Goal: Check status: Check status

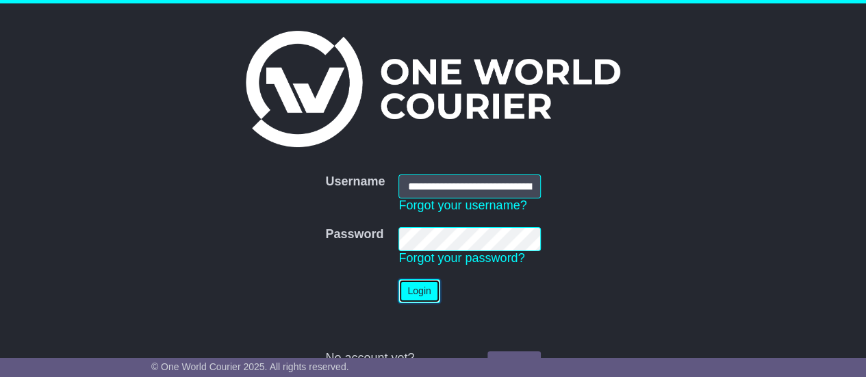
click at [423, 285] on button "Login" at bounding box center [418, 291] width 41 height 24
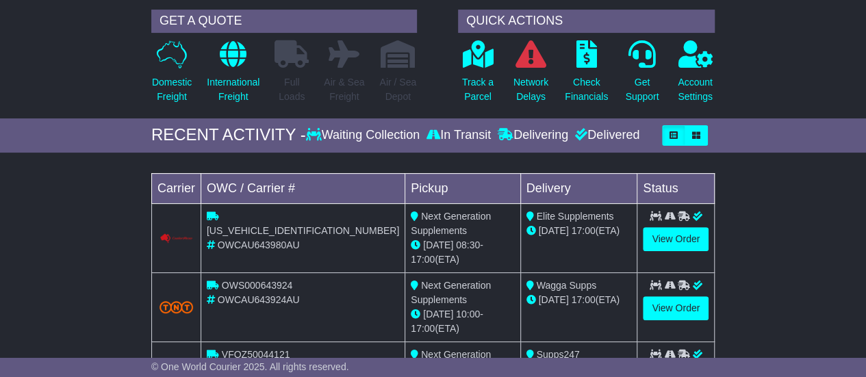
scroll to position [123, 0]
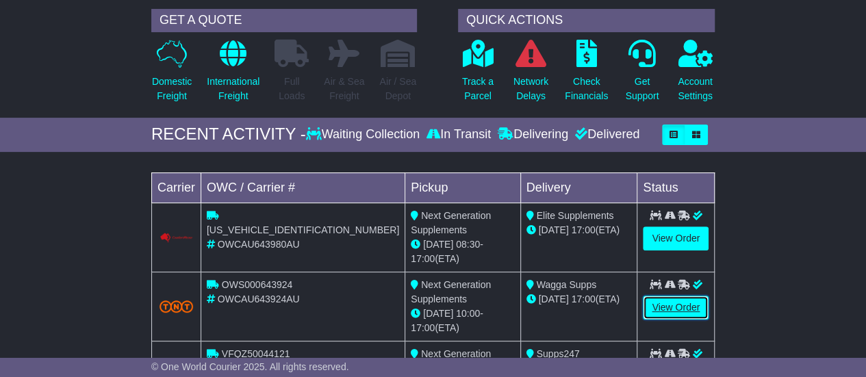
click at [661, 296] on link "View Order" at bounding box center [676, 308] width 66 height 24
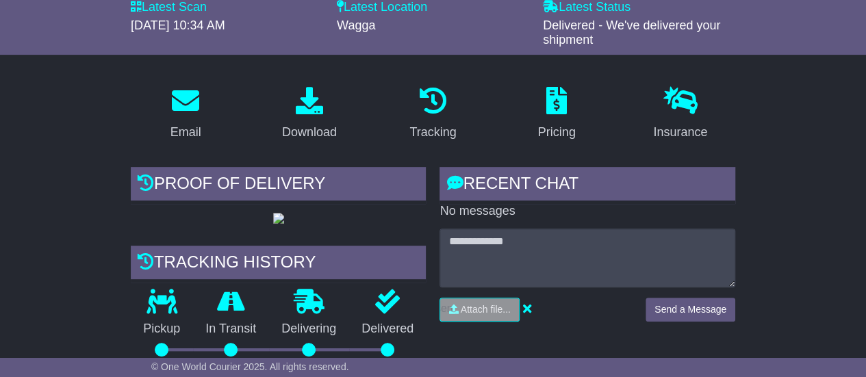
scroll to position [346, 0]
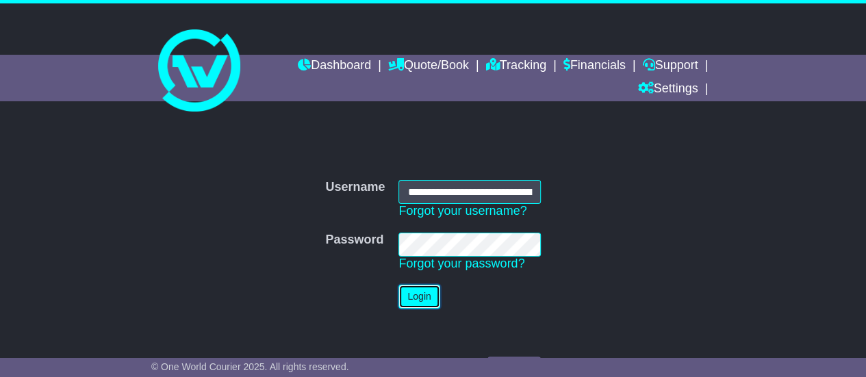
click at [415, 299] on button "Login" at bounding box center [418, 297] width 41 height 24
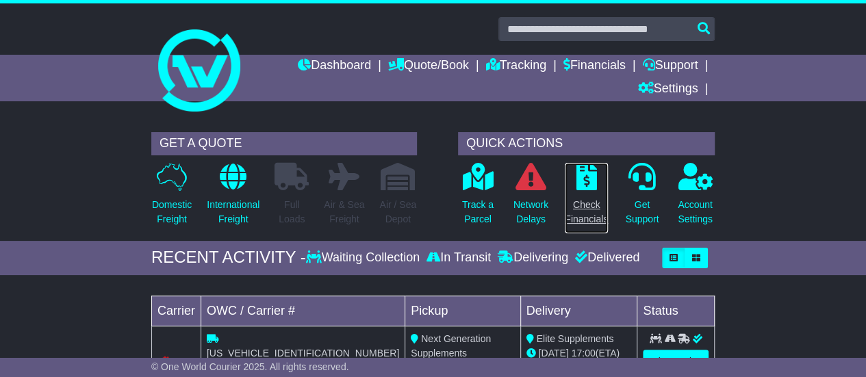
click at [584, 192] on link "Check Financials" at bounding box center [586, 198] width 44 height 72
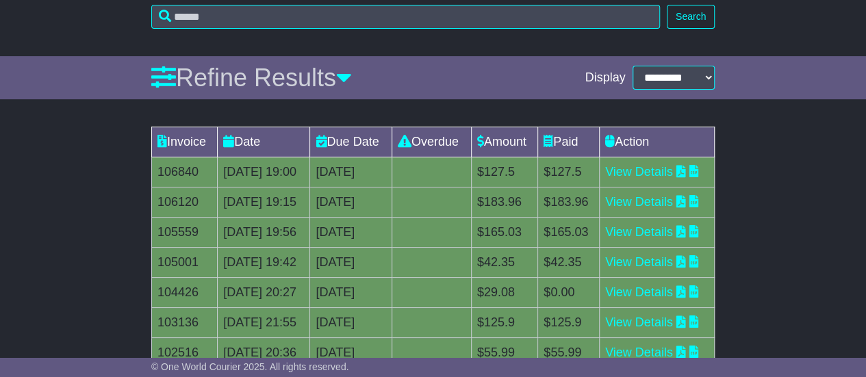
scroll to position [194, 0]
click at [663, 208] on link "View Details" at bounding box center [639, 201] width 68 height 14
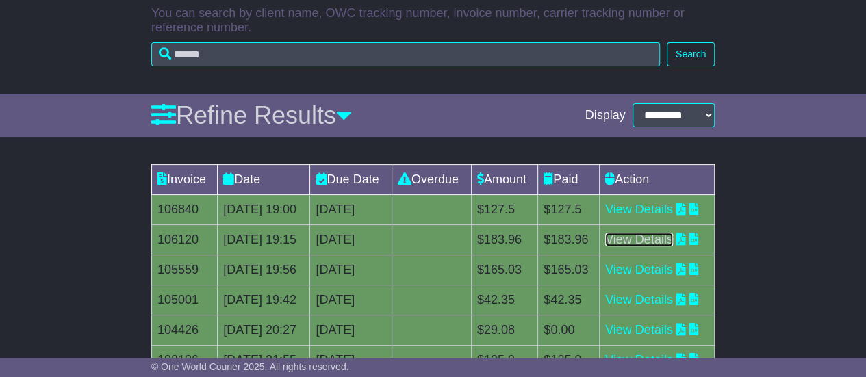
scroll to position [0, 0]
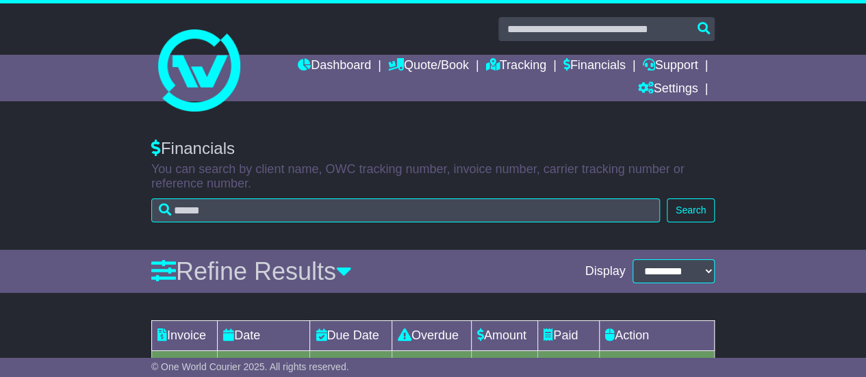
click at [201, 55] on div "Dashboard Quote/Book Domestic International Saved Quotes Drafts Domestic Quote …" at bounding box center [432, 78] width 577 height 47
click at [331, 63] on link "Dashboard" at bounding box center [334, 66] width 73 height 23
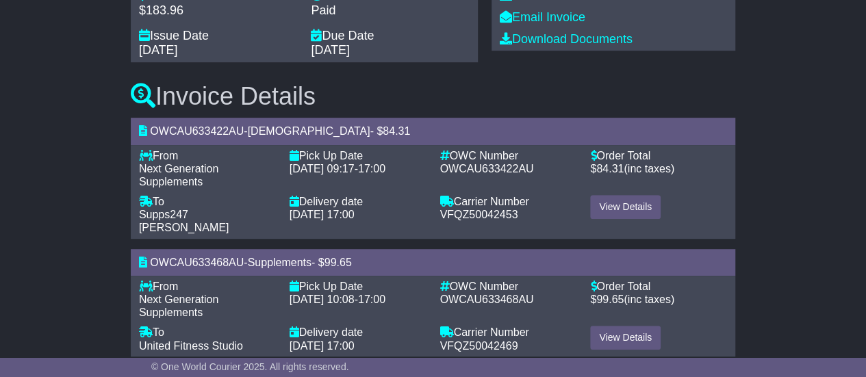
scroll to position [251, 0]
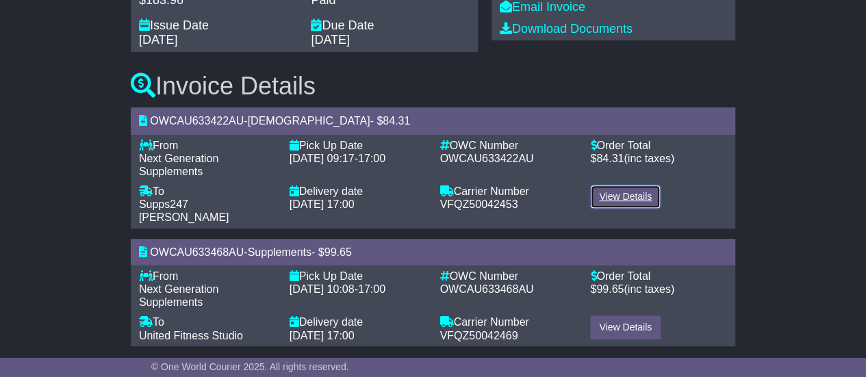
click at [619, 192] on link "View Details" at bounding box center [625, 197] width 71 height 24
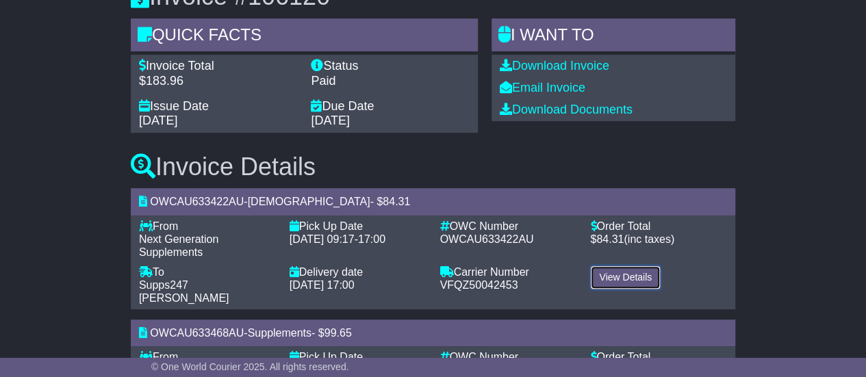
scroll to position [182, 0]
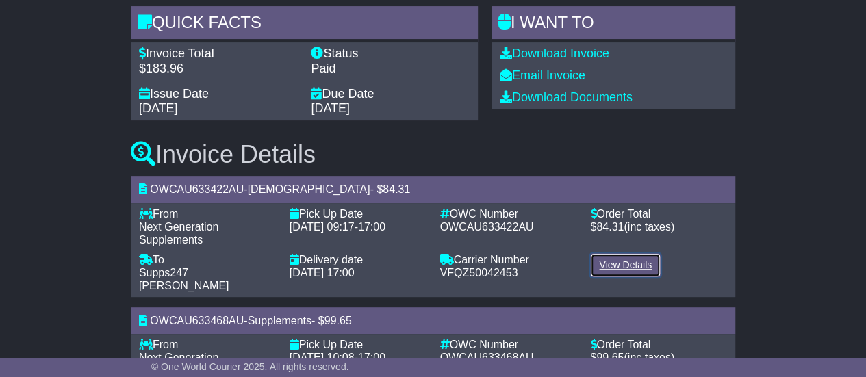
click at [617, 264] on link "View Details" at bounding box center [625, 265] width 71 height 24
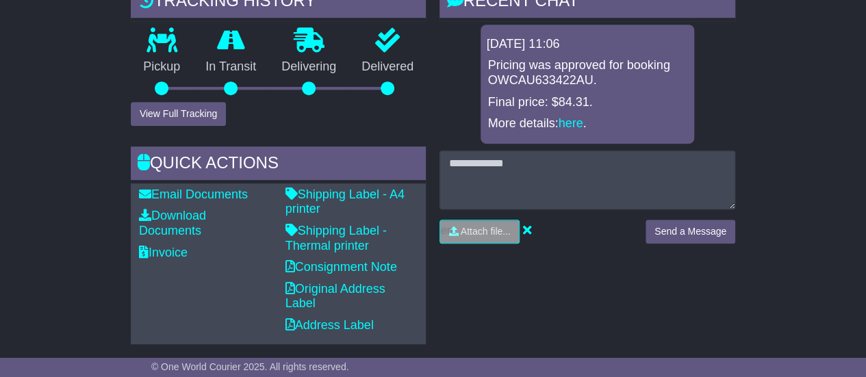
scroll to position [371, 0]
click at [330, 234] on link "Shipping Label - Thermal printer" at bounding box center [335, 239] width 101 height 29
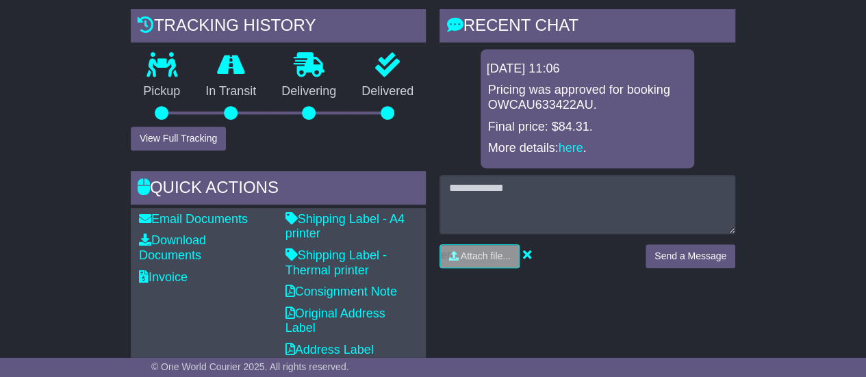
scroll to position [348, 0]
click at [335, 264] on link "Shipping Label - Thermal printer" at bounding box center [335, 262] width 101 height 29
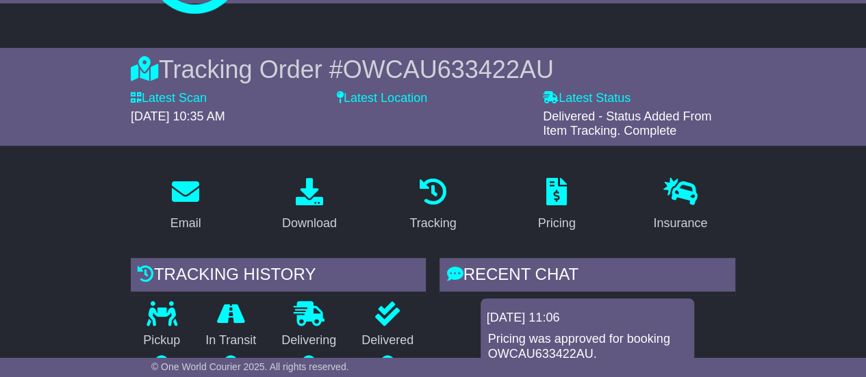
scroll to position [0, 0]
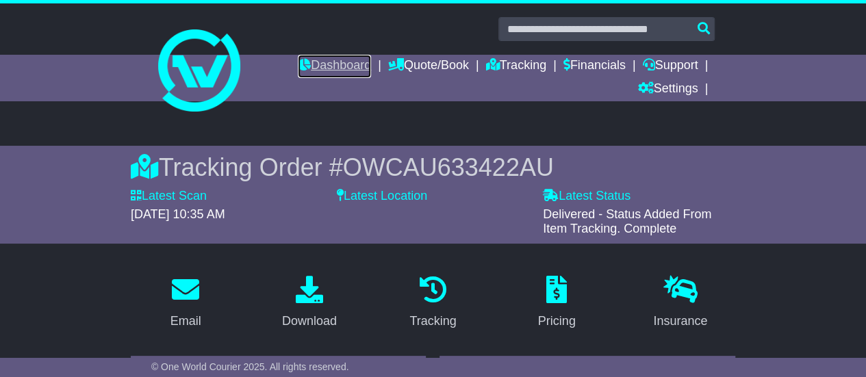
click at [337, 67] on link "Dashboard" at bounding box center [334, 66] width 73 height 23
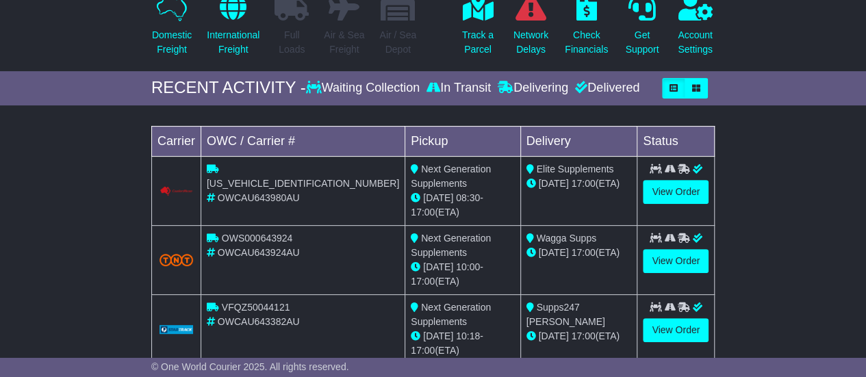
scroll to position [170, 0]
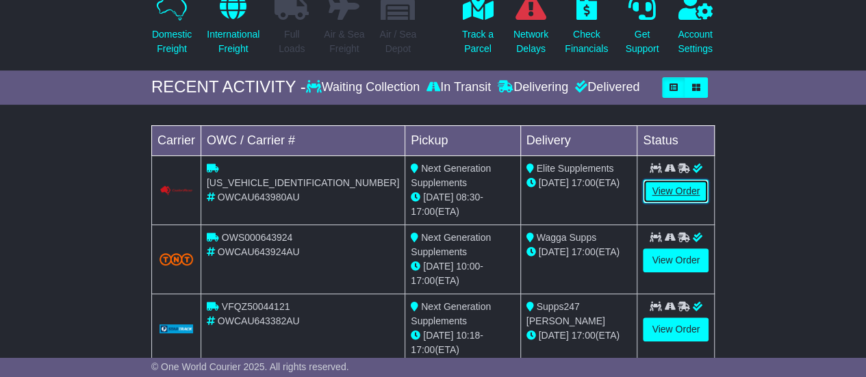
click at [666, 188] on link "View Order" at bounding box center [676, 191] width 66 height 24
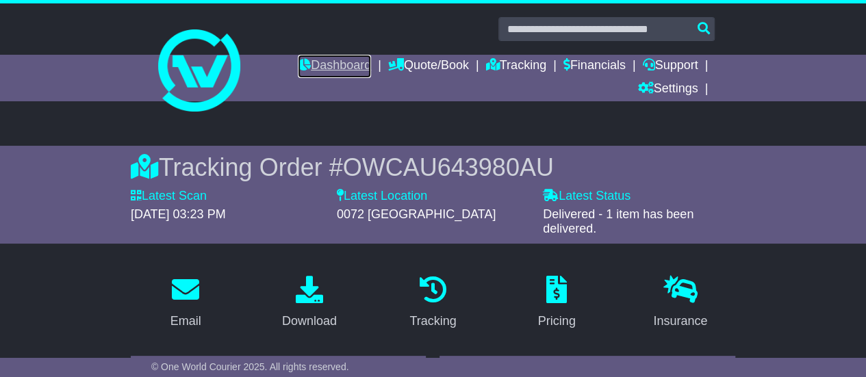
click at [321, 58] on link "Dashboard" at bounding box center [334, 66] width 73 height 23
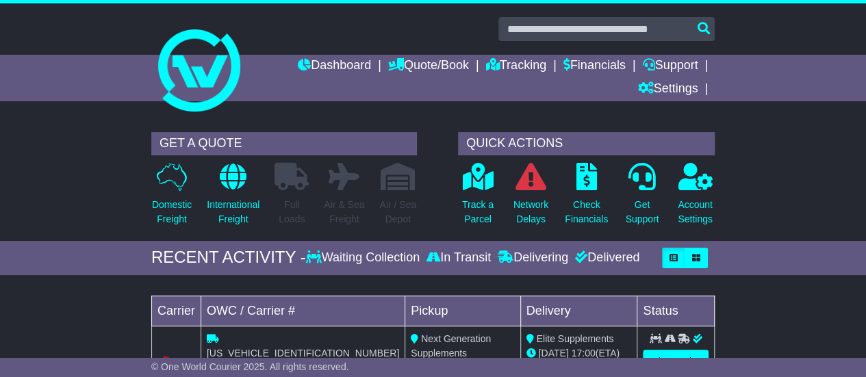
scroll to position [68, 0]
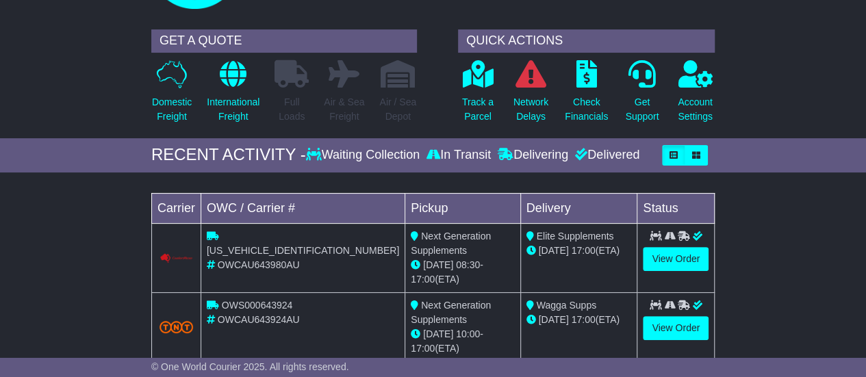
scroll to position [274, 0]
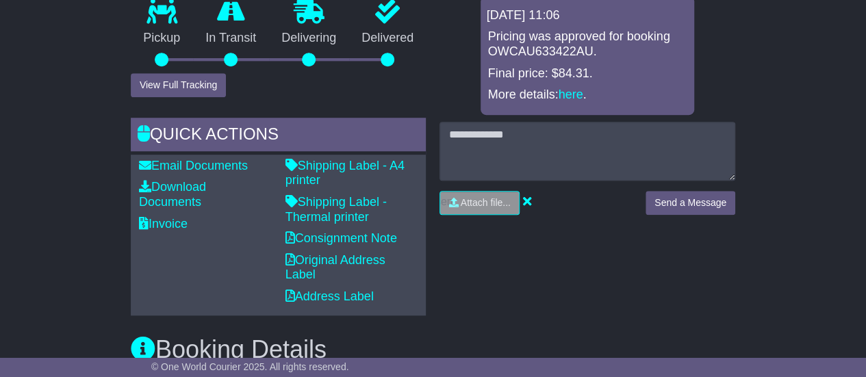
scroll to position [411, 0]
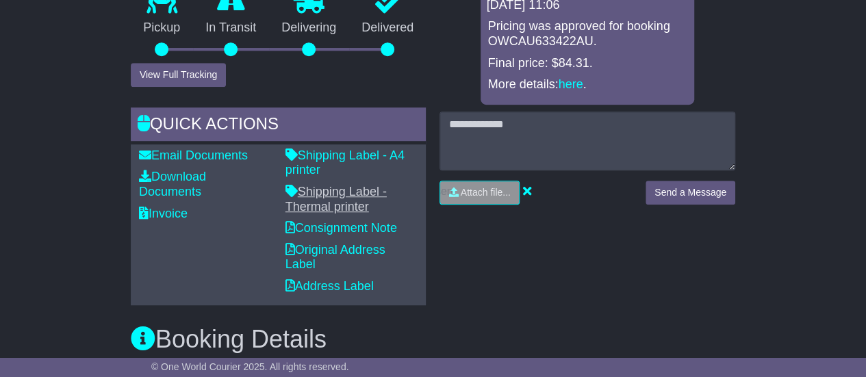
drag, startPoint x: 375, startPoint y: 205, endPoint x: 300, endPoint y: 182, distance: 78.6
click at [300, 185] on p "Shipping Label - Thermal printer" at bounding box center [351, 199] width 133 height 29
copy link "Shipping Label - Thermal printer"
